Goal: Task Accomplishment & Management: Use online tool/utility

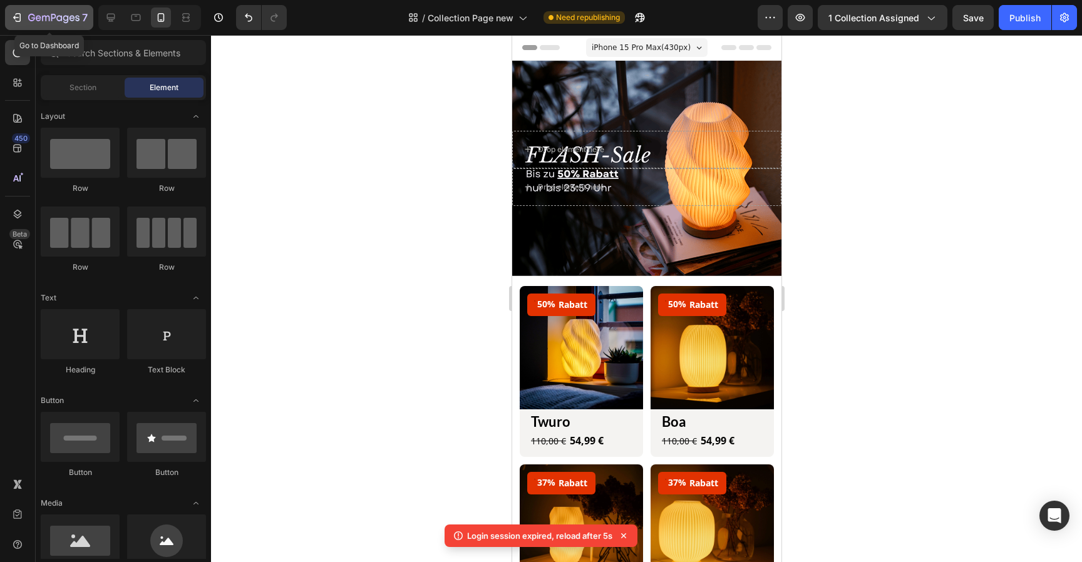
click at [26, 19] on div "7" at bounding box center [49, 17] width 77 height 15
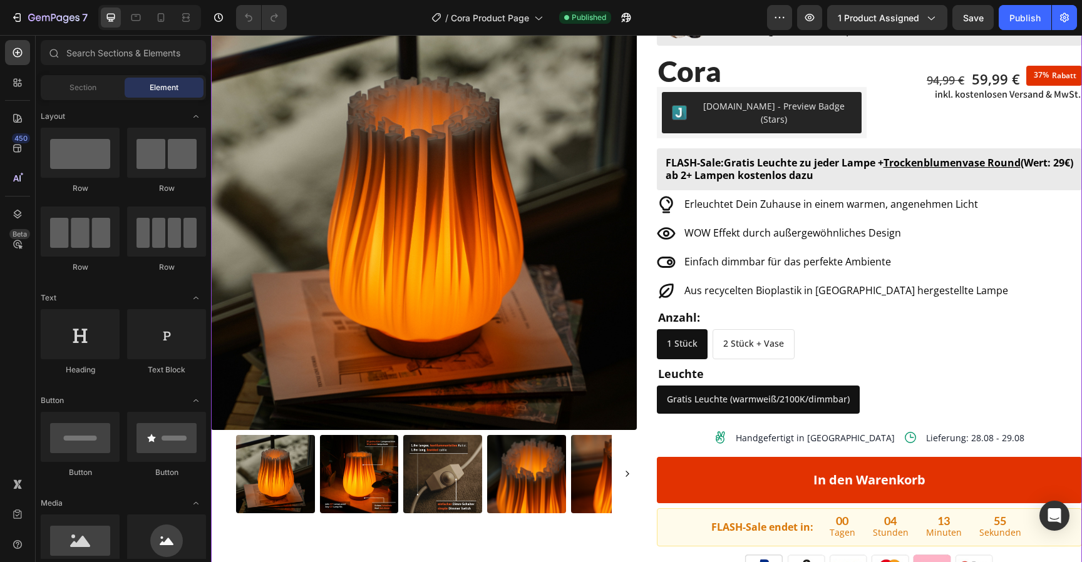
scroll to position [68, 0]
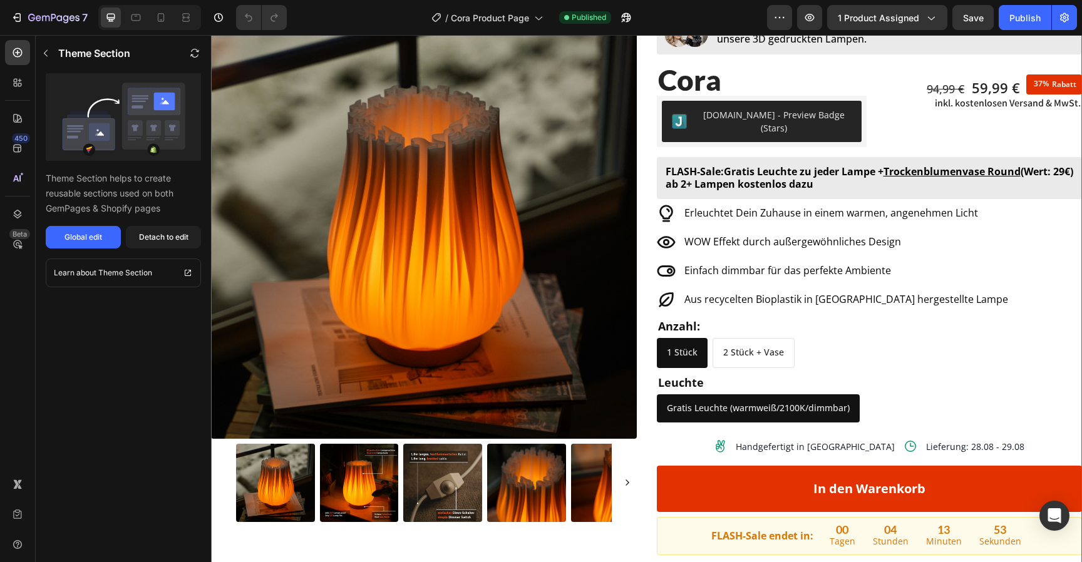
click at [797, 319] on div "Anzahl:" at bounding box center [870, 326] width 426 height 14
click at [97, 238] on div "Global edit" at bounding box center [83, 237] width 38 height 11
click at [43, 14] on icon "button" at bounding box center [53, 18] width 51 height 11
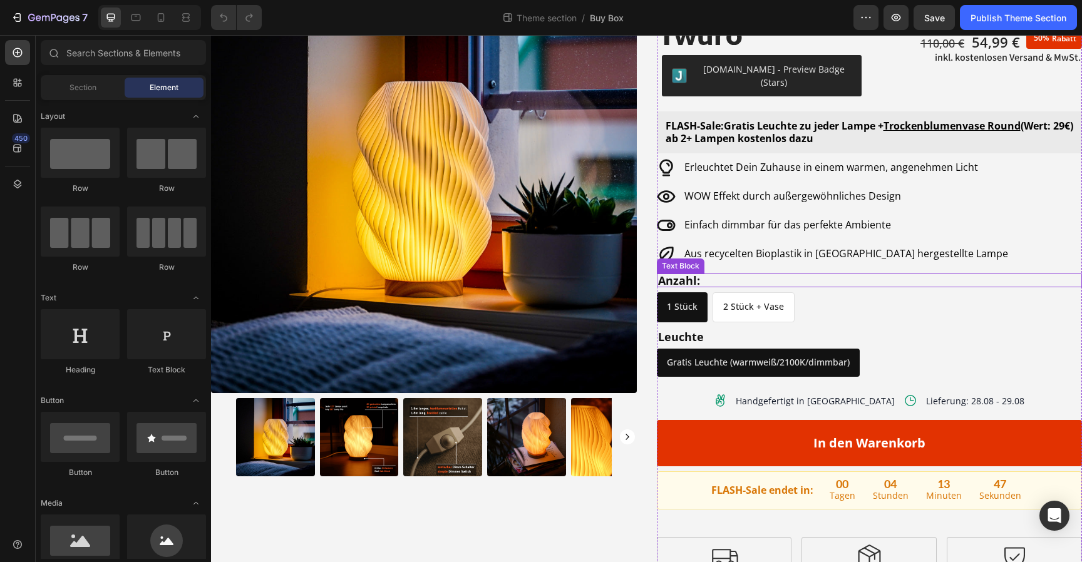
scroll to position [202, 0]
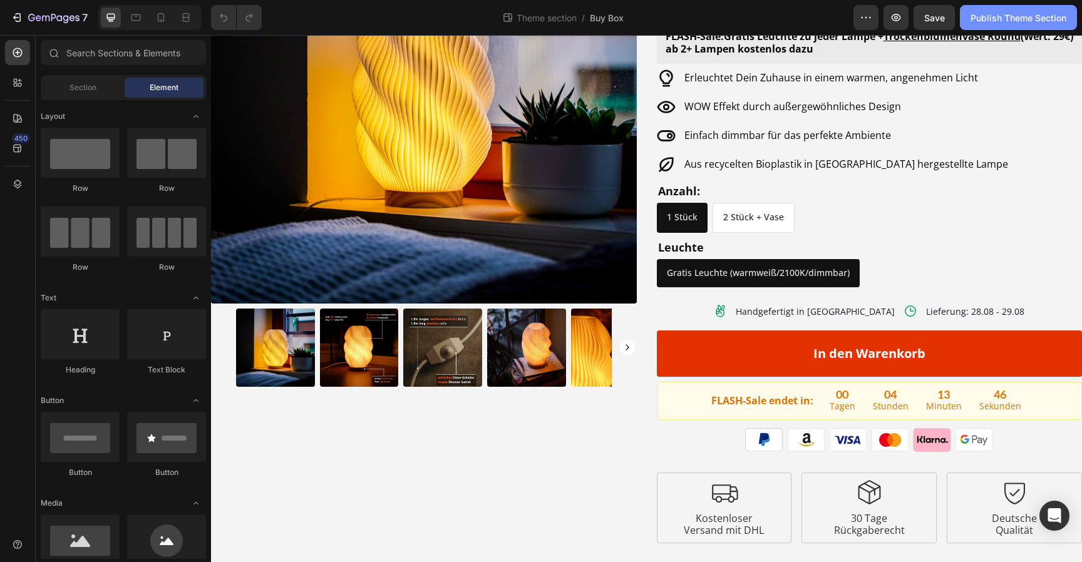
click at [1013, 27] on button "Publish Theme Section" at bounding box center [1017, 17] width 117 height 25
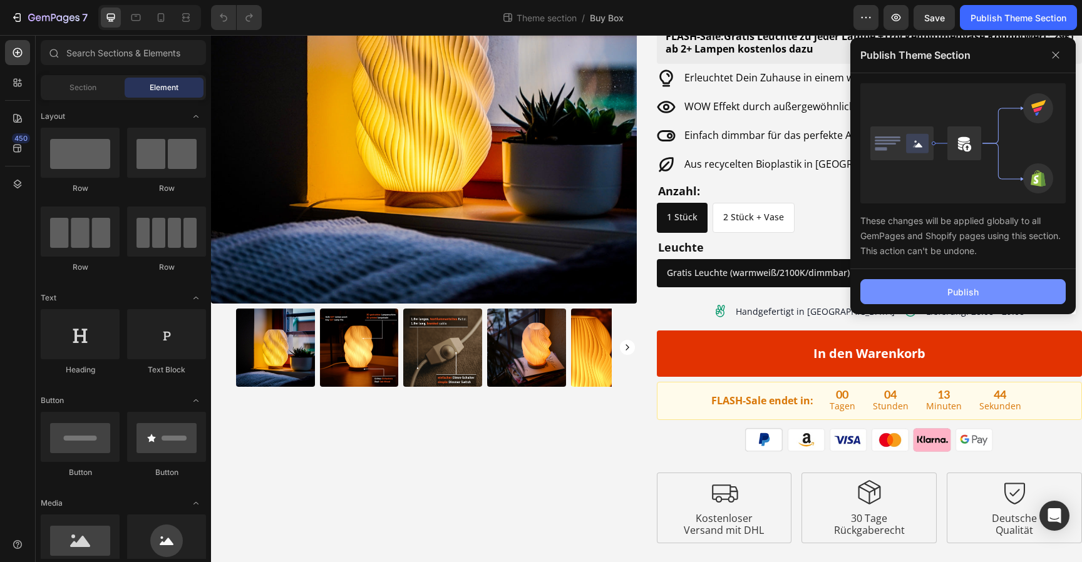
click at [946, 282] on button "Publish" at bounding box center [962, 291] width 205 height 25
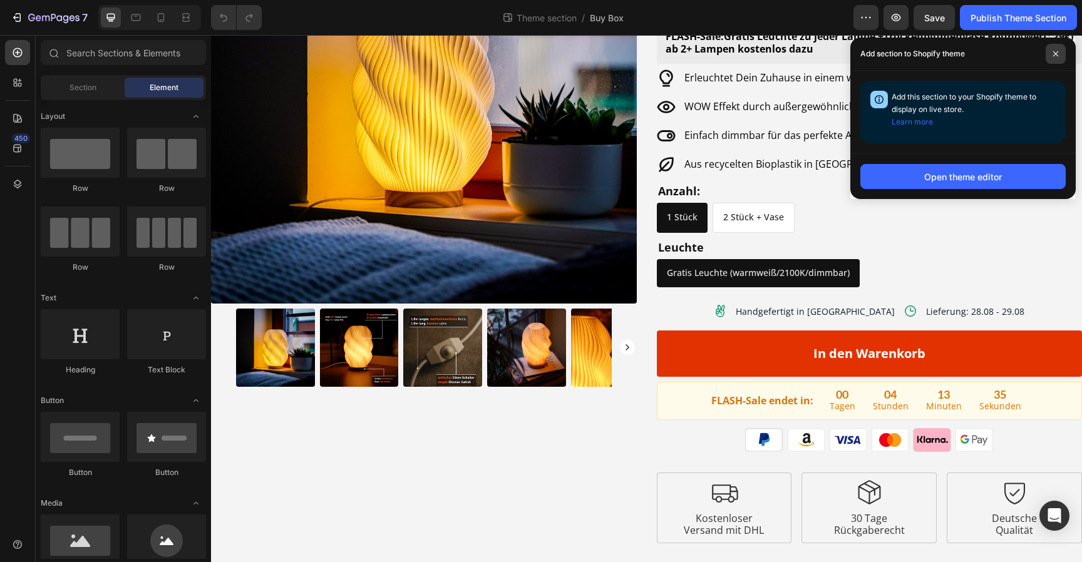
click at [1055, 49] on span at bounding box center [1055, 54] width 20 height 20
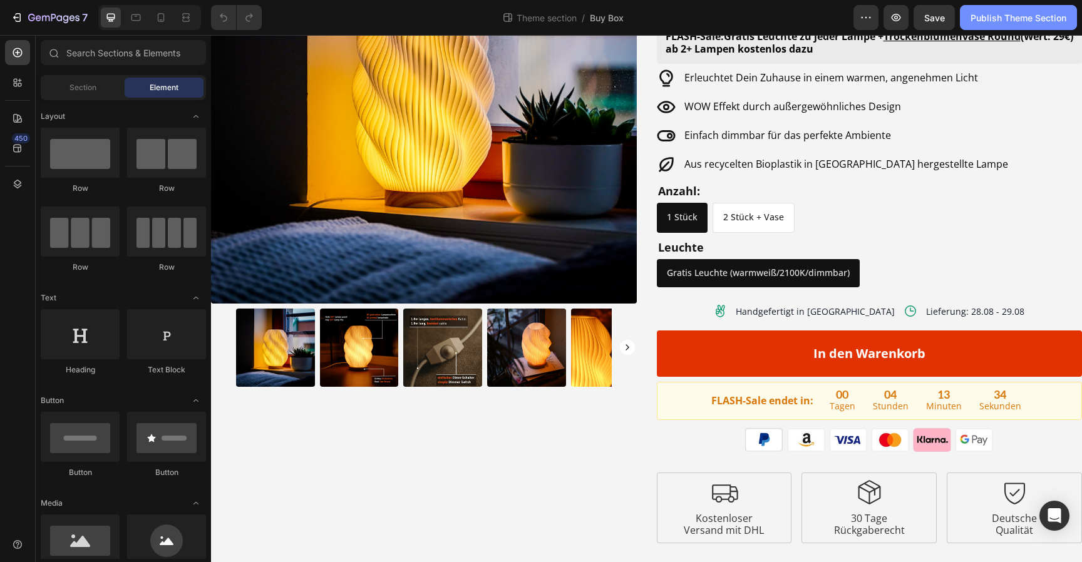
click at [1015, 23] on div "Publish Theme Section" at bounding box center [1018, 17] width 96 height 13
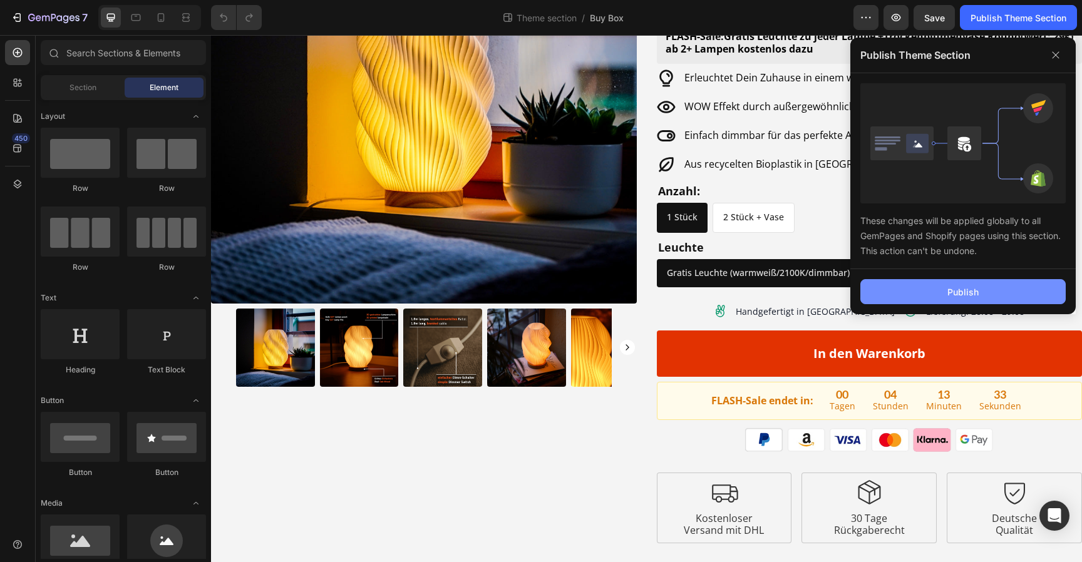
click at [944, 282] on button "Publish" at bounding box center [962, 291] width 205 height 25
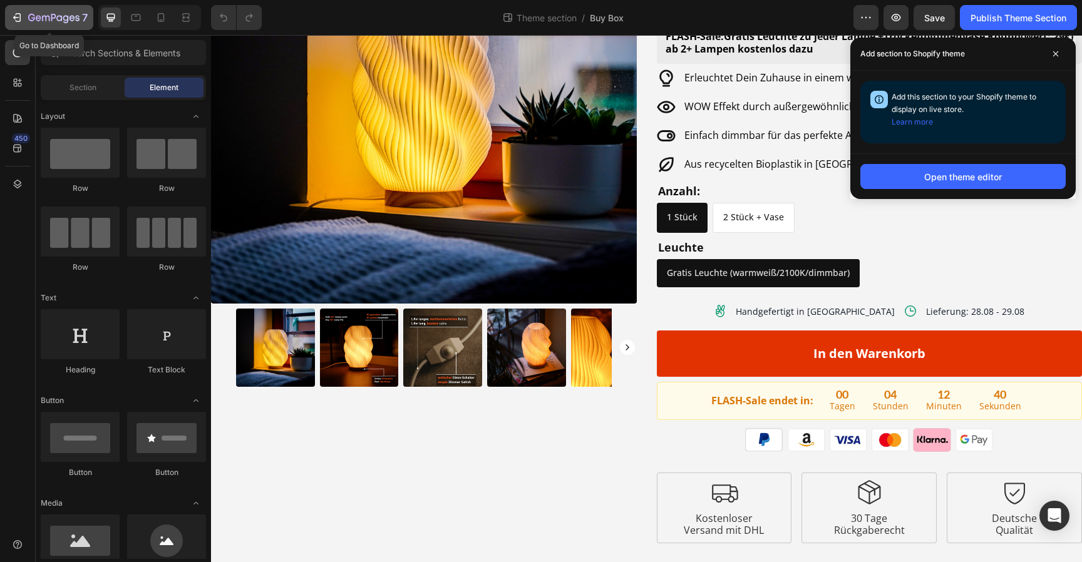
click at [53, 13] on icon "button" at bounding box center [53, 18] width 51 height 11
